Goal: Task Accomplishment & Management: Complete application form

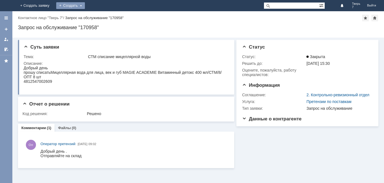
click at [85, 7] on div "Создать" at bounding box center [70, 5] width 29 height 7
click at [105, 17] on link "Заявка" at bounding box center [83, 16] width 43 height 7
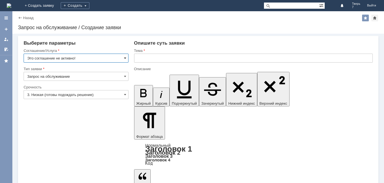
click at [125, 60] on span at bounding box center [125, 58] width 2 height 4
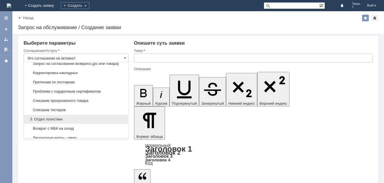
scroll to position [84, 0]
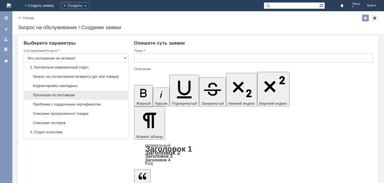
click at [73, 98] on span "Претензии по поставкам" at bounding box center [76, 95] width 98 height 4
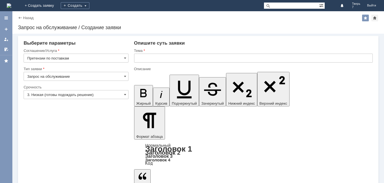
type input "Претензии по поставкам"
click at [155, 56] on input "text" at bounding box center [253, 58] width 239 height 9
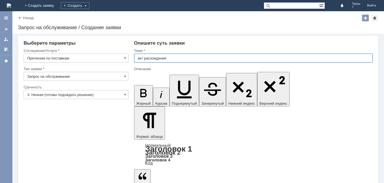
type input "акт расхождения"
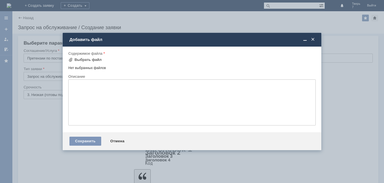
click at [89, 64] on div "Нет выбранных файлов" at bounding box center [191, 67] width 247 height 6
click at [87, 59] on div "Выбрать файл" at bounding box center [87, 60] width 27 height 4
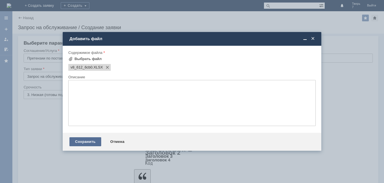
scroll to position [0, 0]
click at [79, 139] on div "Сохранить" at bounding box center [85, 141] width 32 height 9
